Goal: Find specific page/section: Find specific page/section

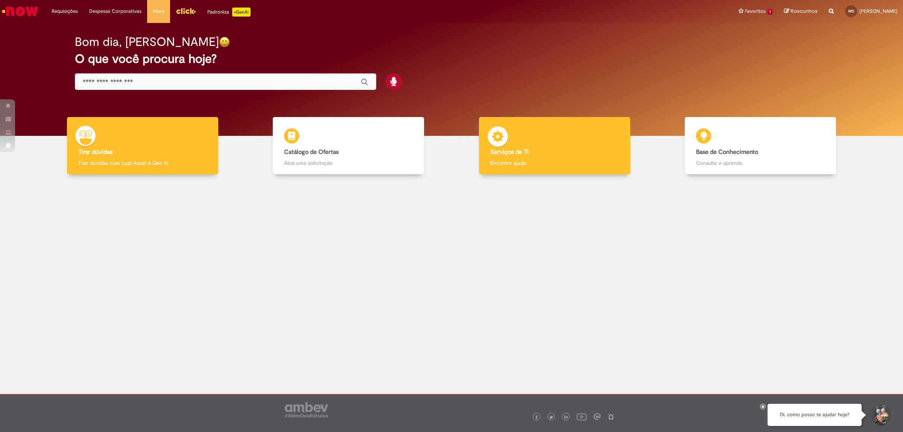
click at [502, 140] on img at bounding box center [498, 137] width 23 height 23
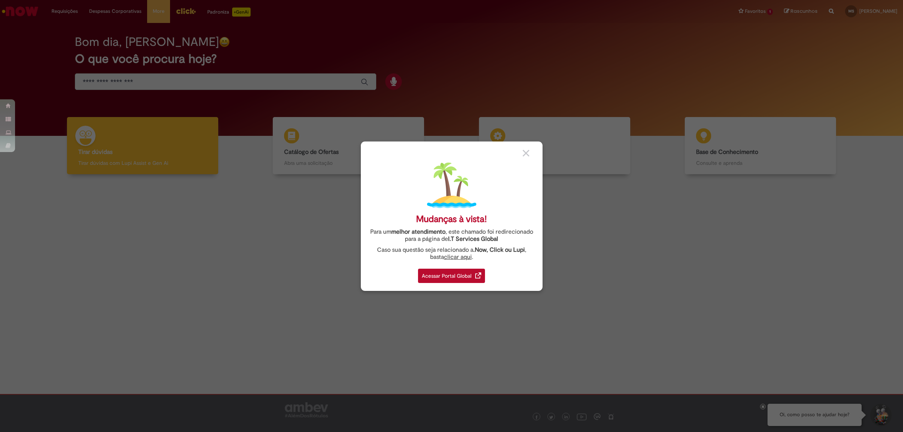
click at [458, 274] on div "Acessar Portal Global" at bounding box center [451, 276] width 67 height 14
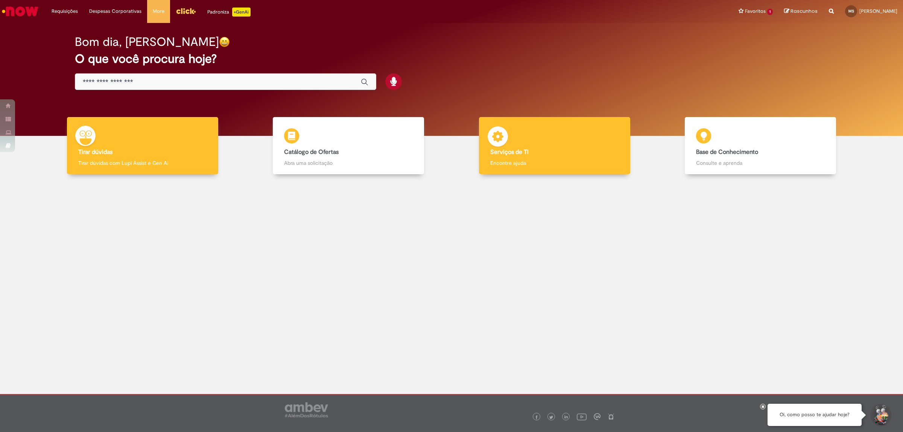
click at [502, 143] on img at bounding box center [498, 137] width 23 height 23
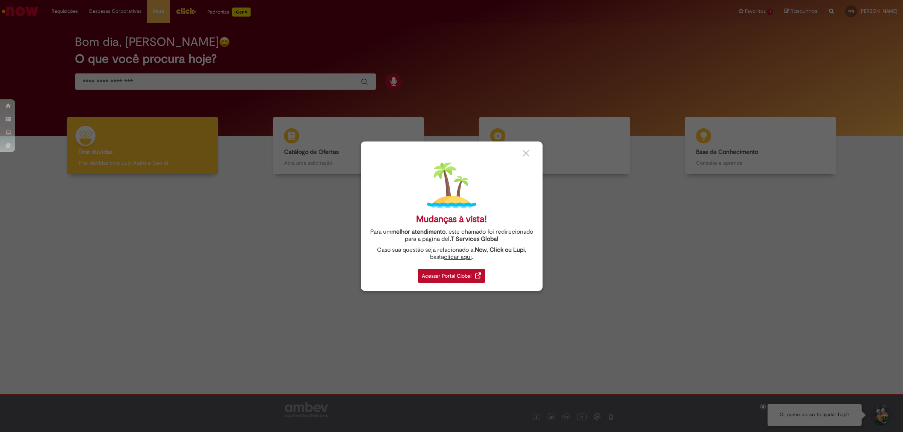
click at [455, 278] on div "Acessar Portal Global" at bounding box center [451, 276] width 67 height 14
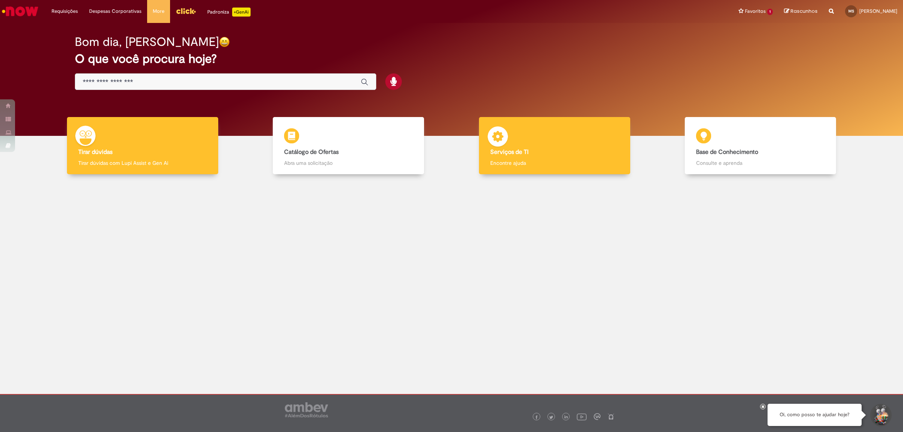
click at [517, 147] on div "Serviços de TI Serviços de TI Encontre ajuda" at bounding box center [554, 146] width 151 height 58
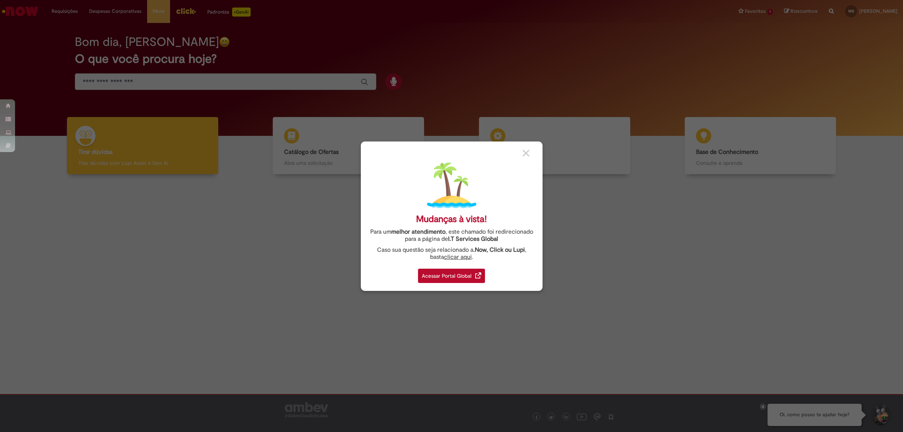
click at [469, 271] on div "Acessar Portal Global" at bounding box center [451, 276] width 67 height 14
